Goal: Information Seeking & Learning: Learn about a topic

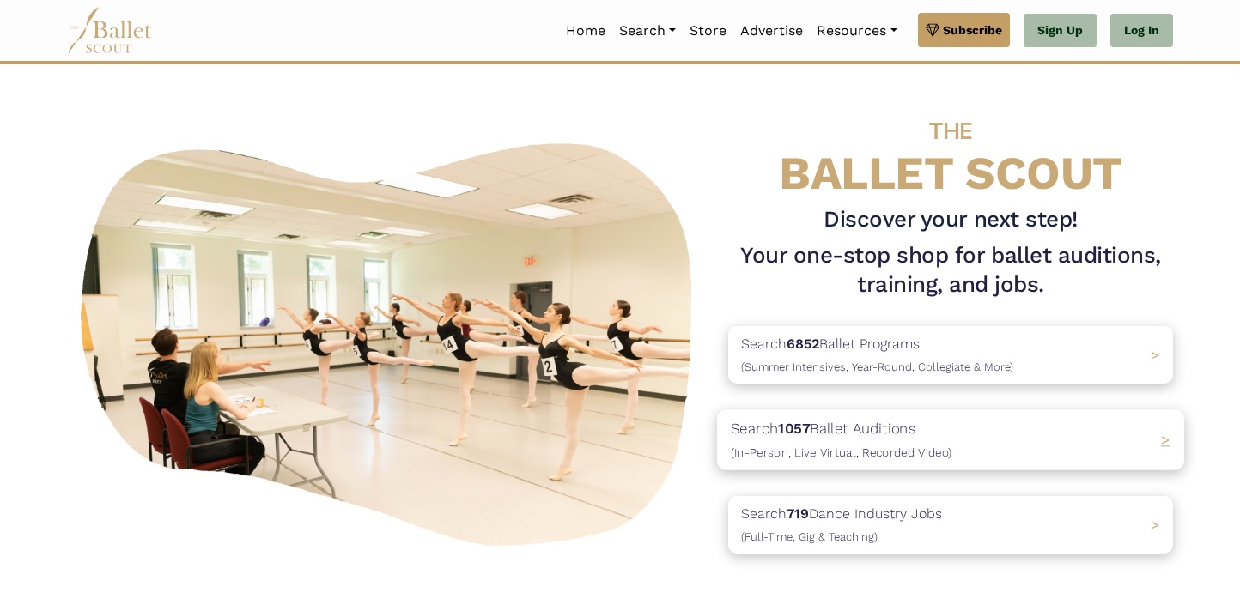
click at [934, 436] on p "Search 1057 Ballet Auditions (In-Person, Live Virtual, Recorded Video)" at bounding box center [841, 440] width 221 height 46
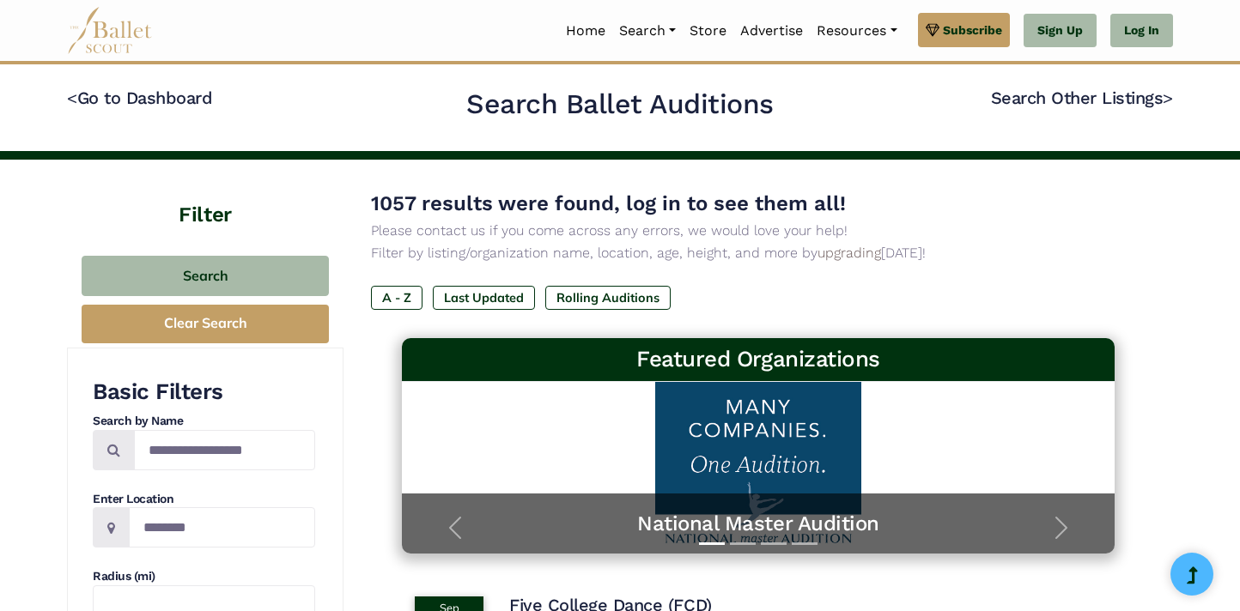
scroll to position [6, 0]
click at [1030, 260] on p "Filter by listing/organization name, location, age, height, and more by upgradi…" at bounding box center [758, 253] width 774 height 22
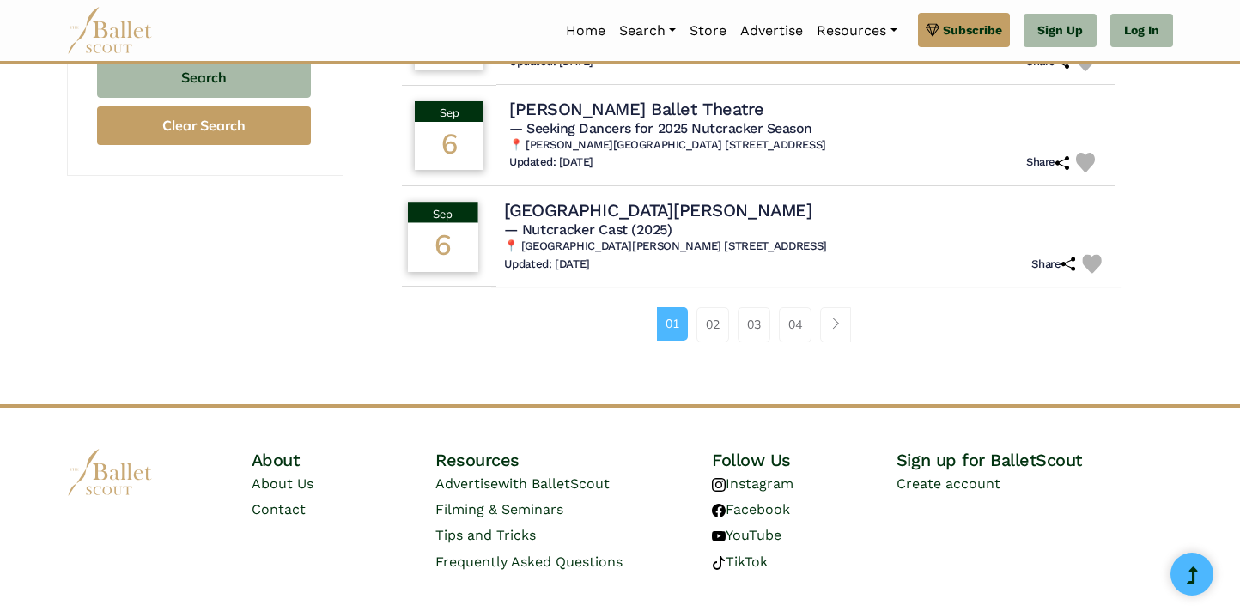
scroll to position [1238, 0]
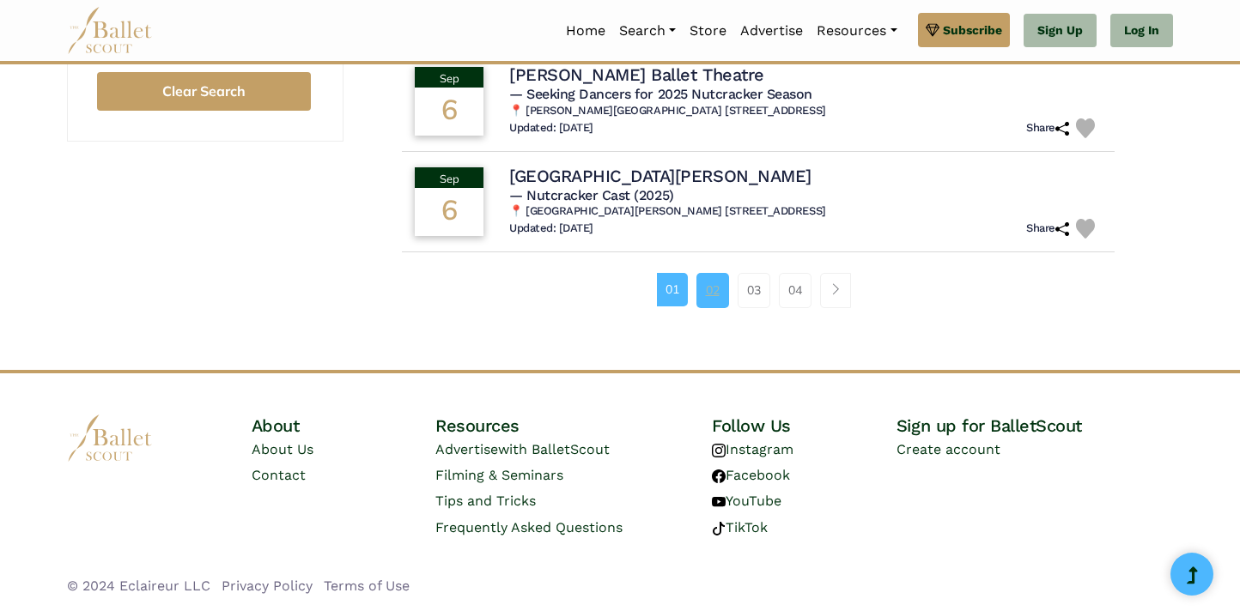
click at [712, 297] on link "02" at bounding box center [712, 290] width 33 height 34
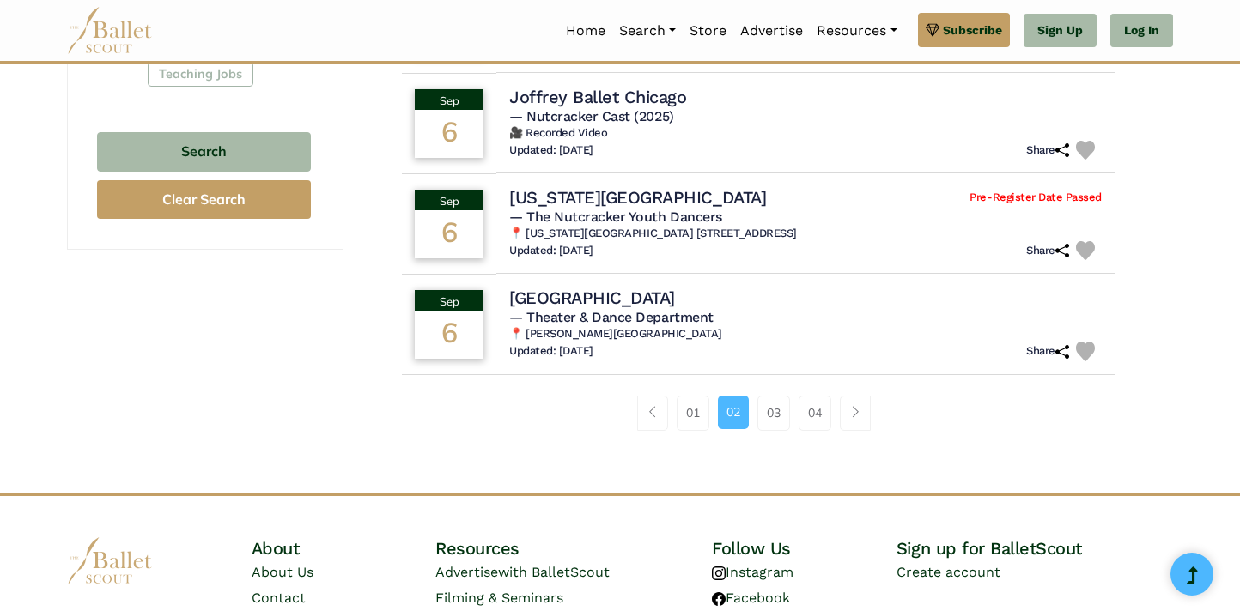
scroll to position [1137, 0]
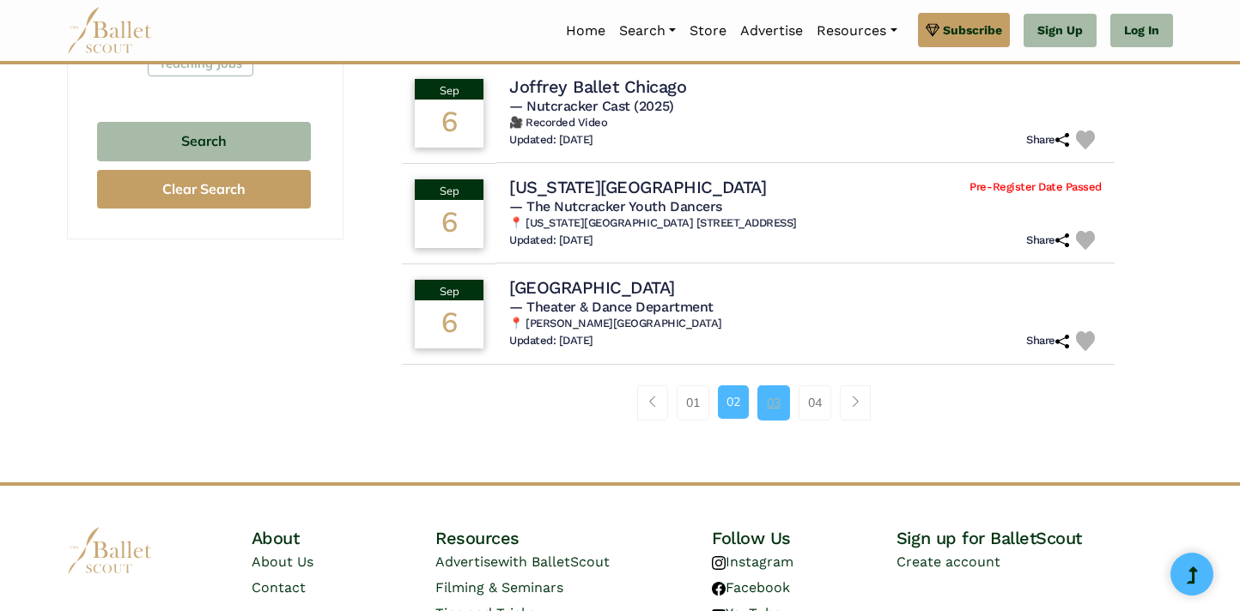
click at [777, 392] on link "03" at bounding box center [773, 403] width 33 height 34
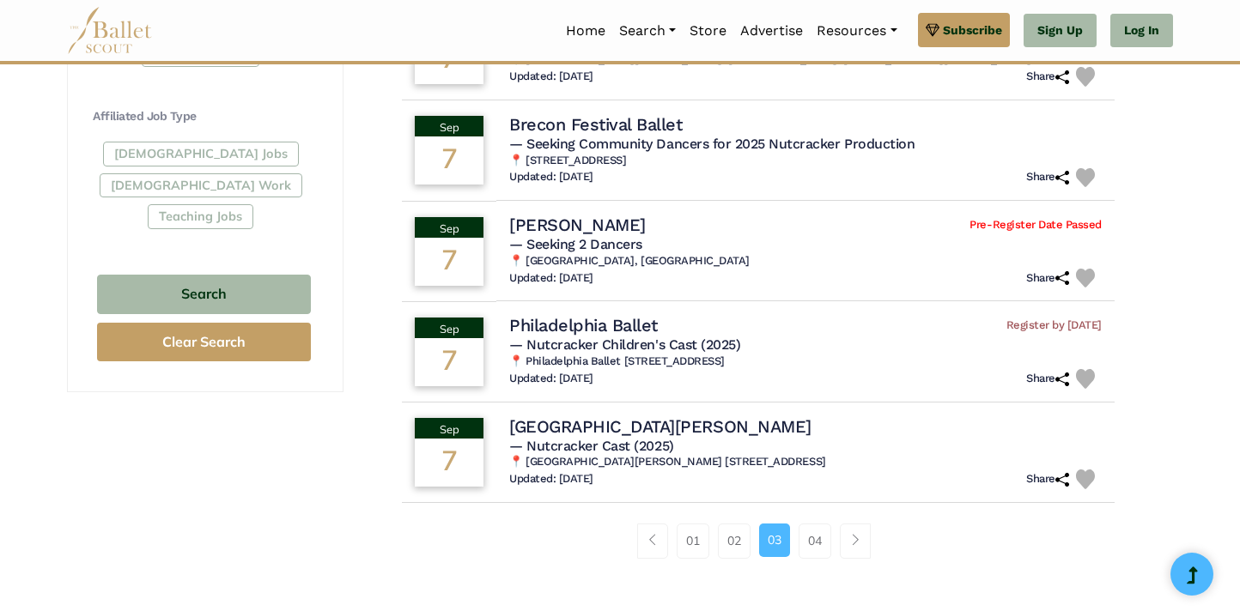
scroll to position [988, 0]
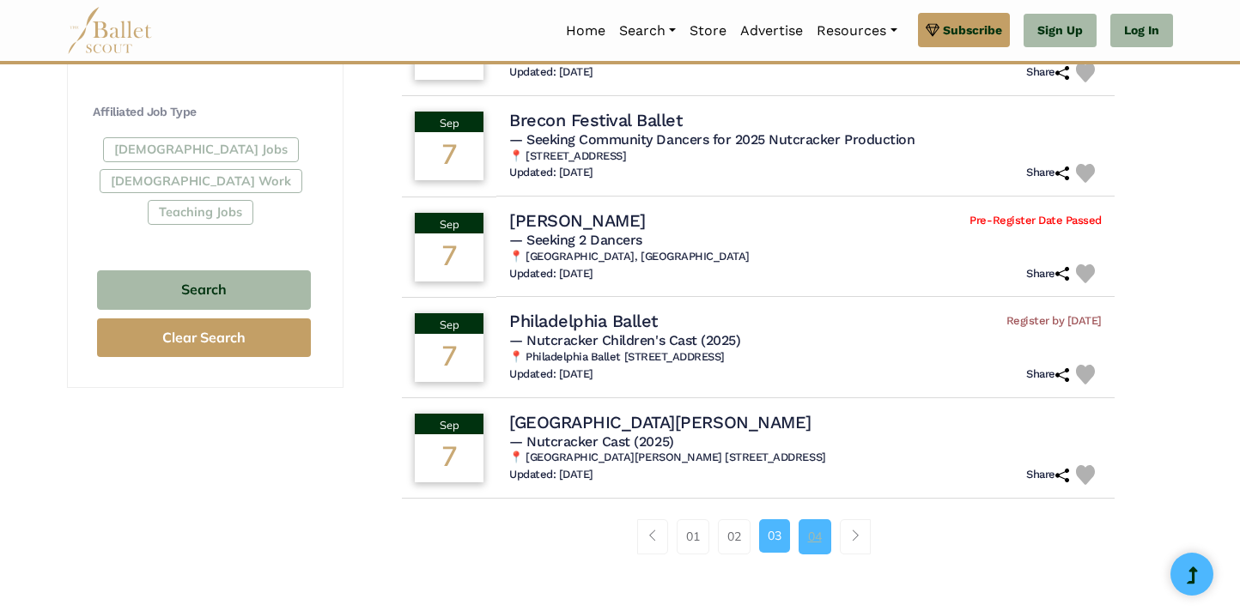
click at [823, 537] on link "04" at bounding box center [814, 536] width 33 height 34
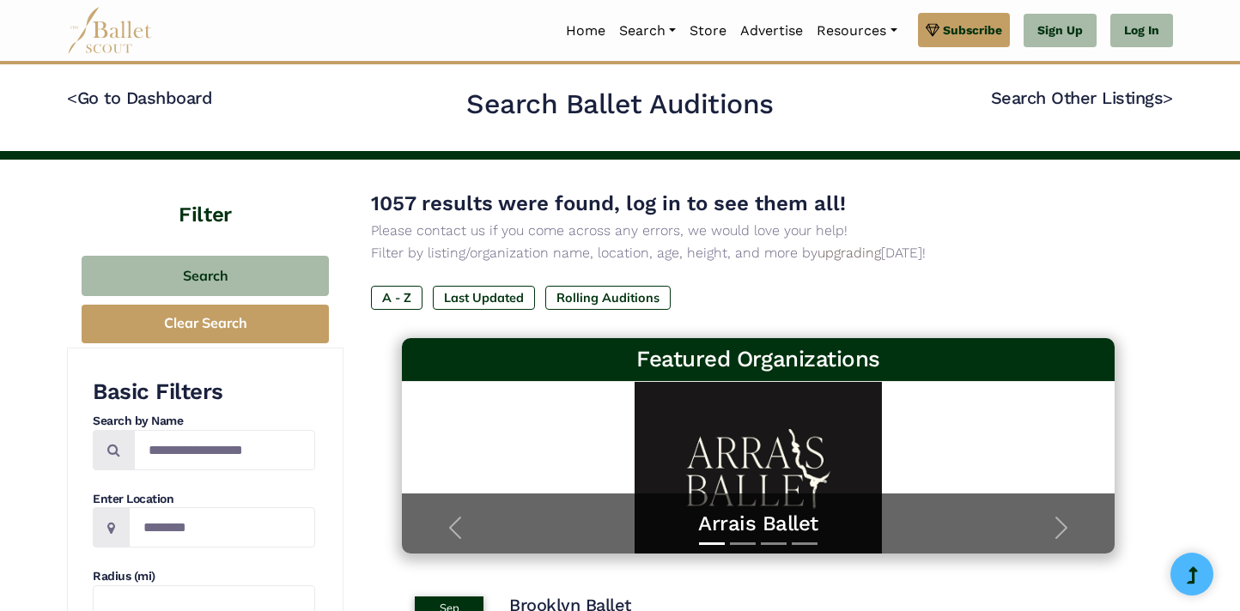
click at [76, 111] on h4 "< Go to Dashboard" at bounding box center [249, 108] width 365 height 43
click at [88, 103] on link "< Go to Dashboard" at bounding box center [139, 98] width 145 height 21
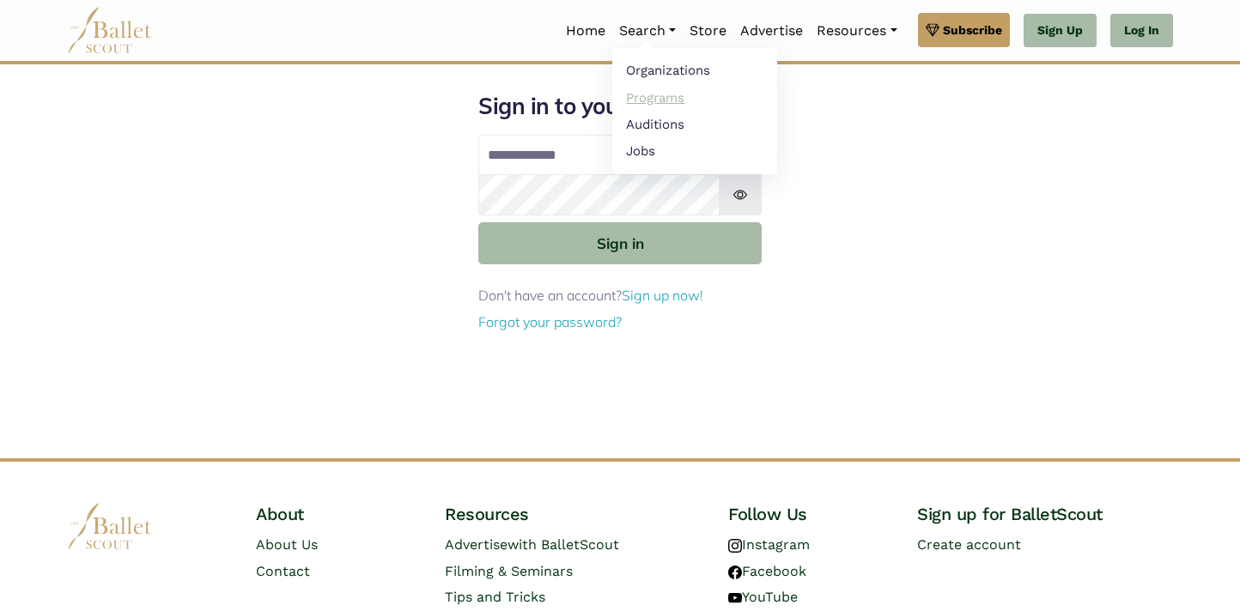
click at [637, 95] on link "Programs" at bounding box center [694, 97] width 165 height 27
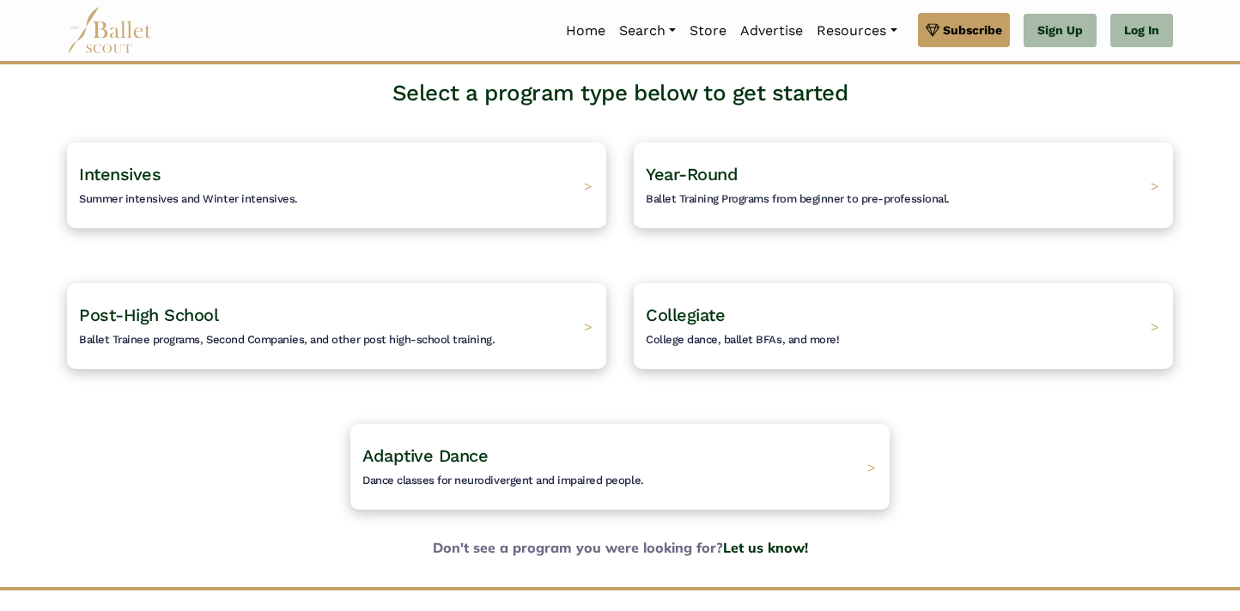
scroll to position [95, 0]
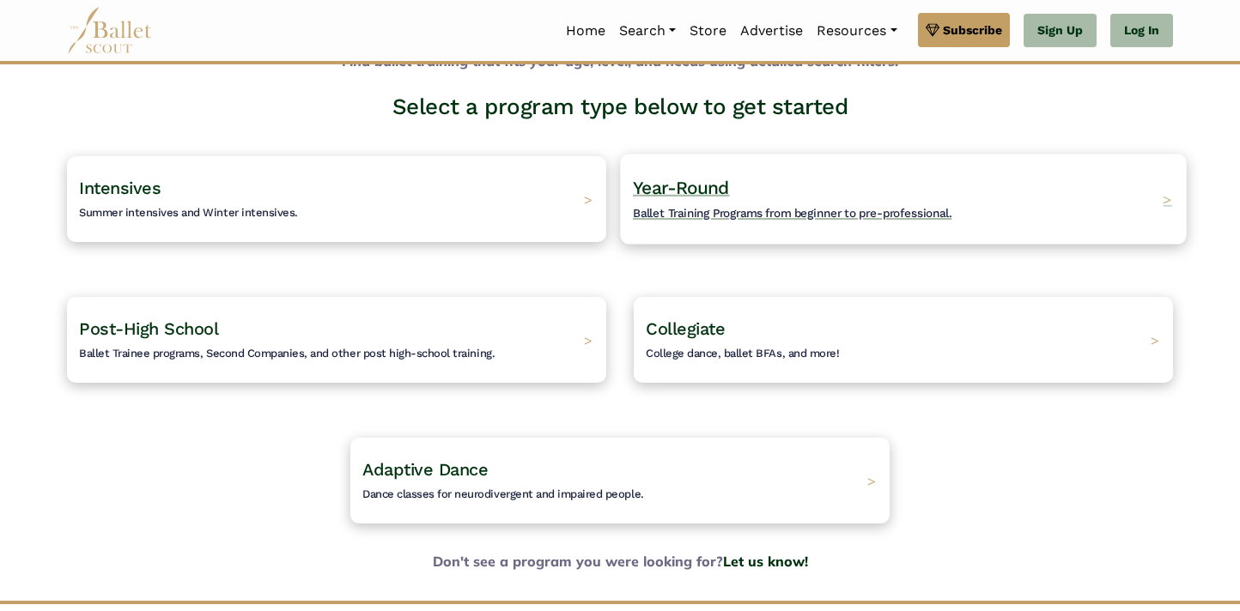
click at [659, 200] on h4 "Year-Round Ballet Training Programs from beginner to pre-professional." at bounding box center [792, 199] width 319 height 47
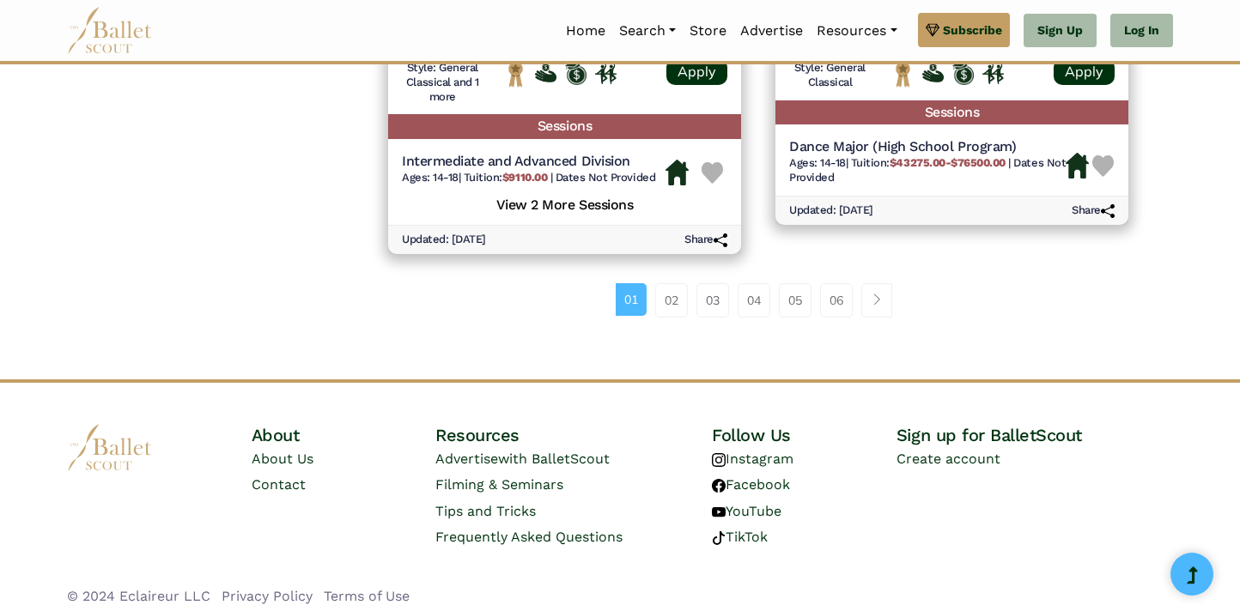
scroll to position [2474, 0]
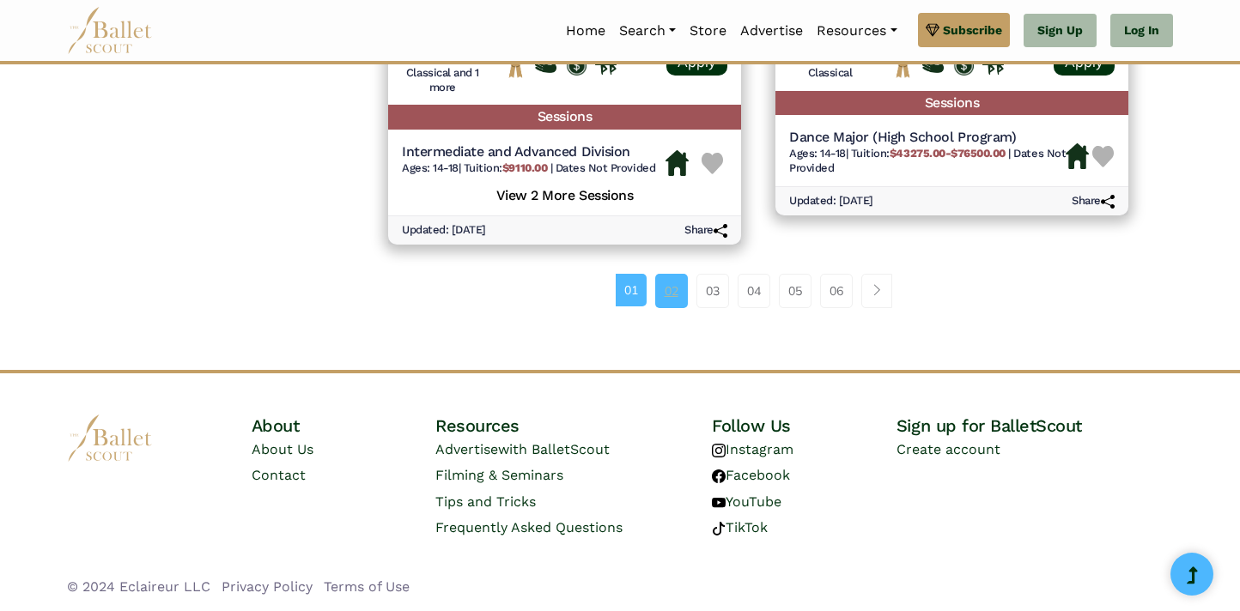
click at [671, 293] on link "02" at bounding box center [671, 291] width 33 height 34
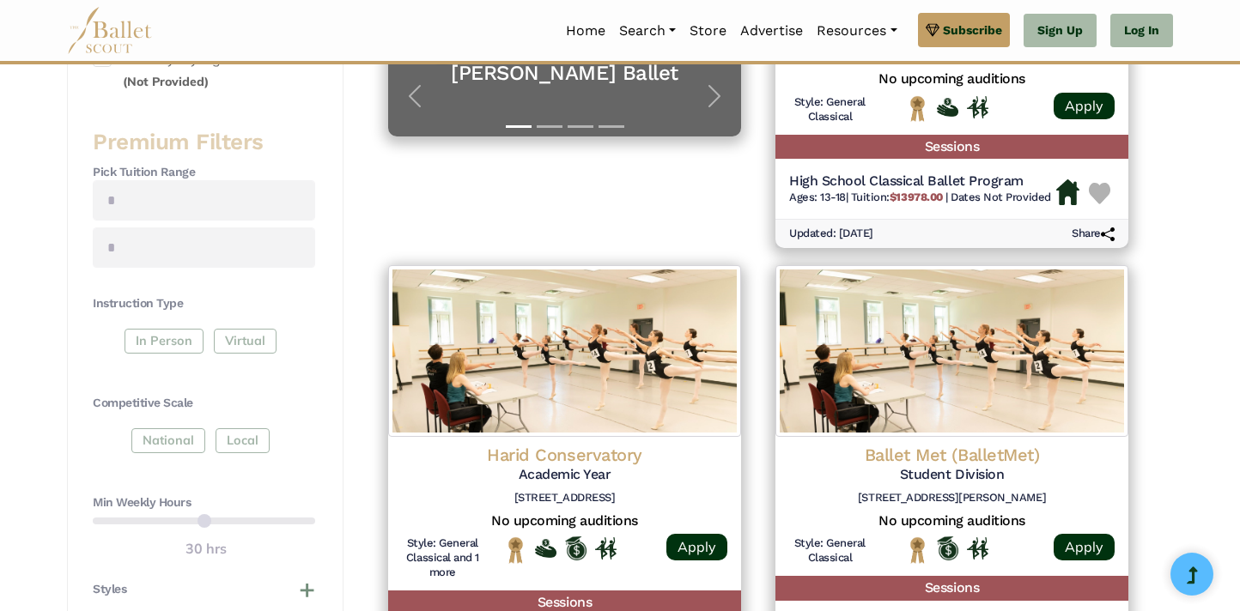
scroll to position [572, 0]
